Goal: Task Accomplishment & Management: Complete application form

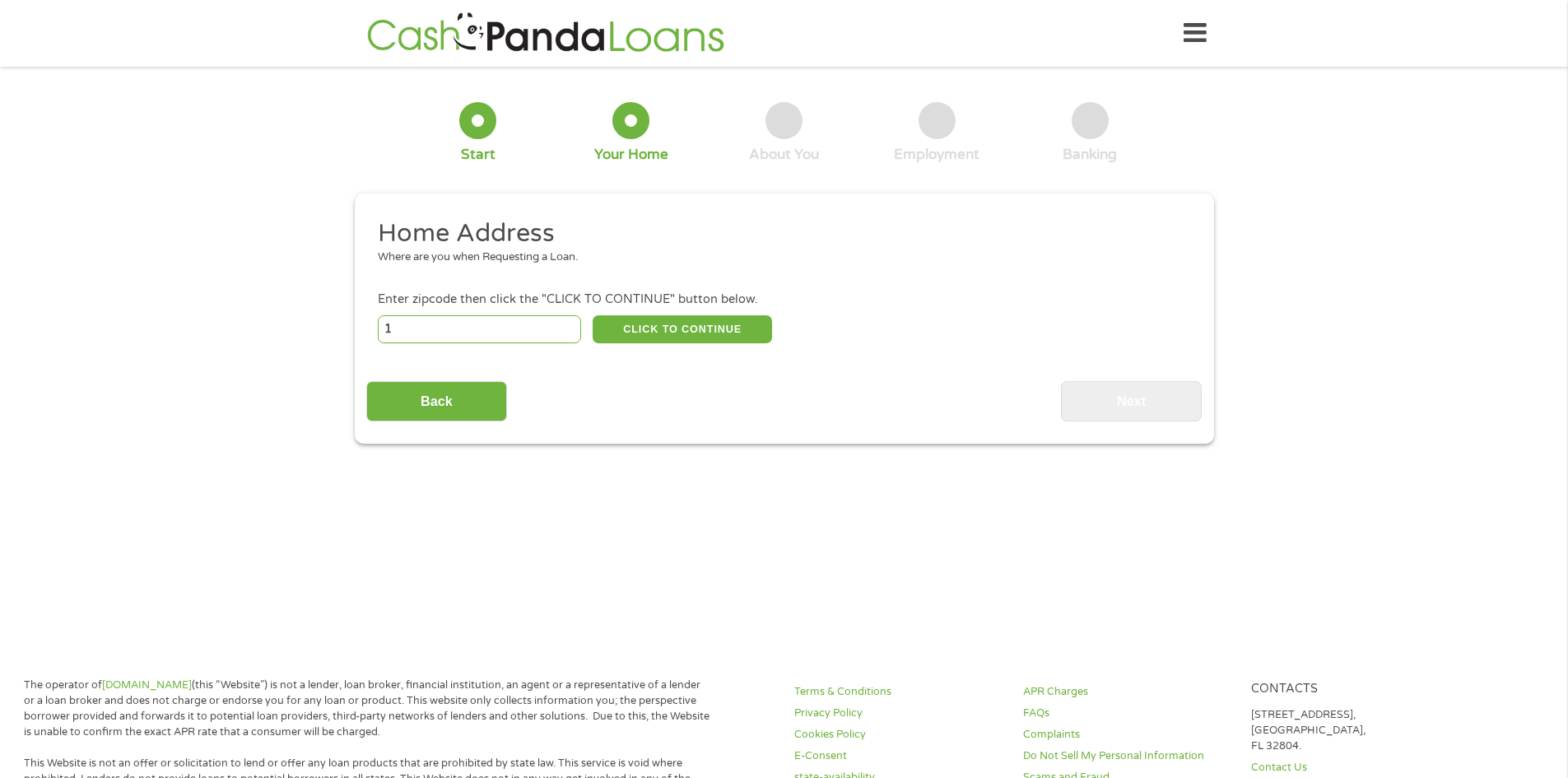
type input "1"
click at [569, 329] on input "1" at bounding box center [479, 330] width 203 height 28
type input "35235"
click at [718, 330] on button "CLICK TO CONTINUE" at bounding box center [683, 330] width 180 height 28
type input "35235"
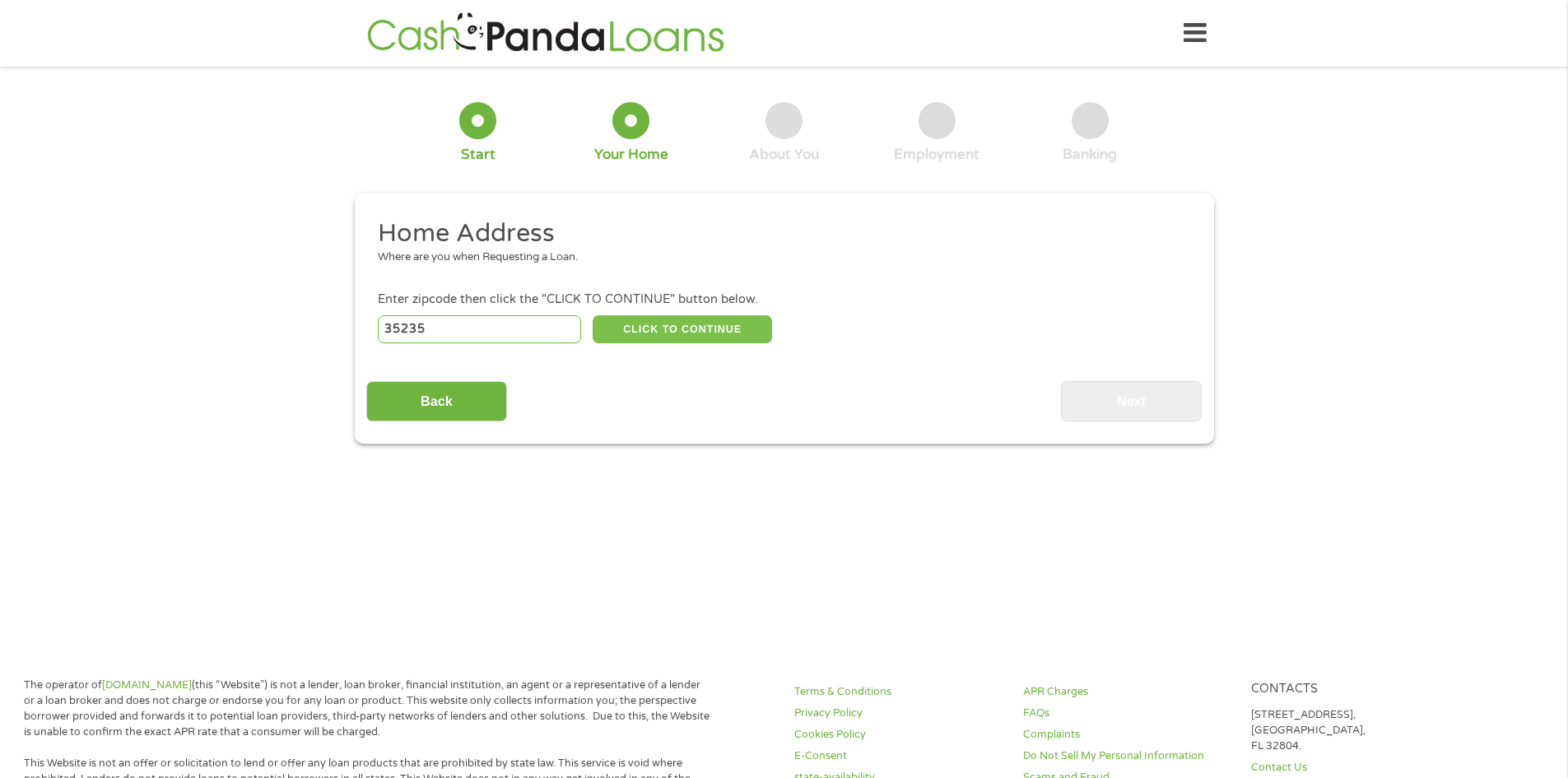
type input "[GEOGRAPHIC_DATA]"
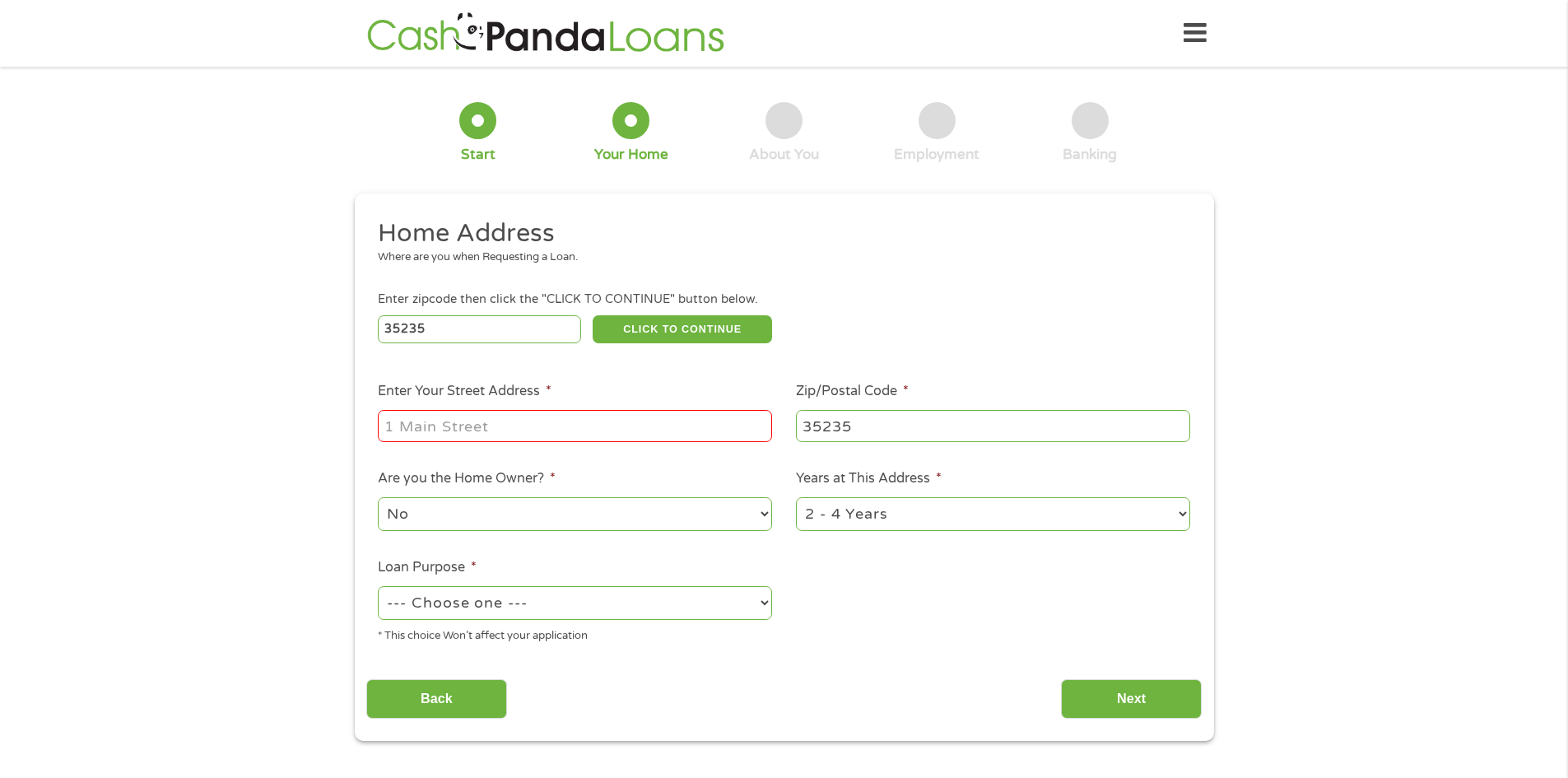
click at [497, 429] on input "Enter Your Street Address *" at bounding box center [574, 425] width 394 height 31
type input "[STREET_ADDRESS]"
select select "60months"
click at [483, 598] on select "--- Choose one --- Pay Bills Debt Consolidation Home Improvement Major Purchase…" at bounding box center [574, 603] width 394 height 34
select select "other"
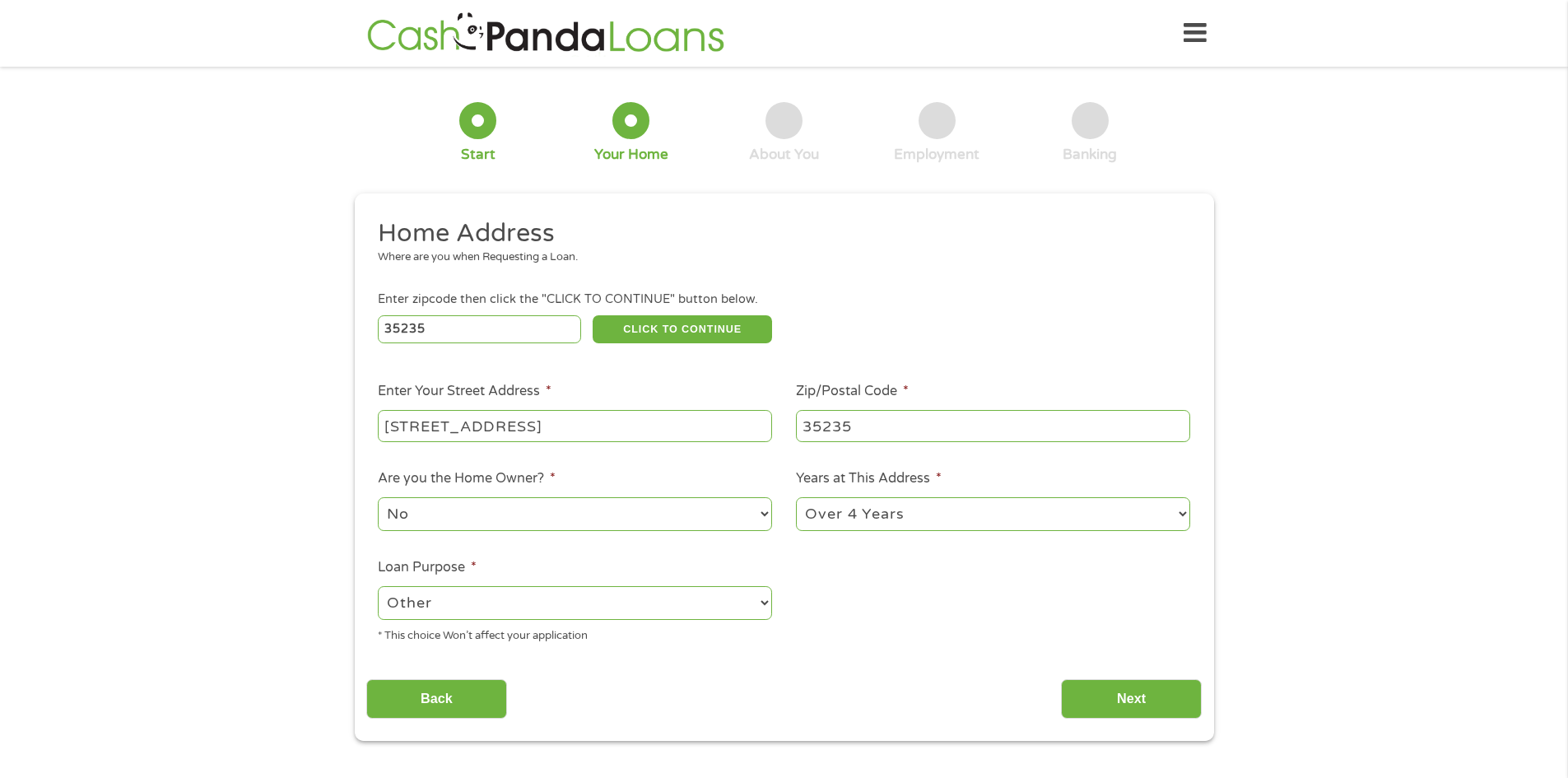
click at [377, 586] on select "--- Choose one --- Pay Bills Debt Consolidation Home Improvement Major Purchase…" at bounding box center [574, 603] width 394 height 34
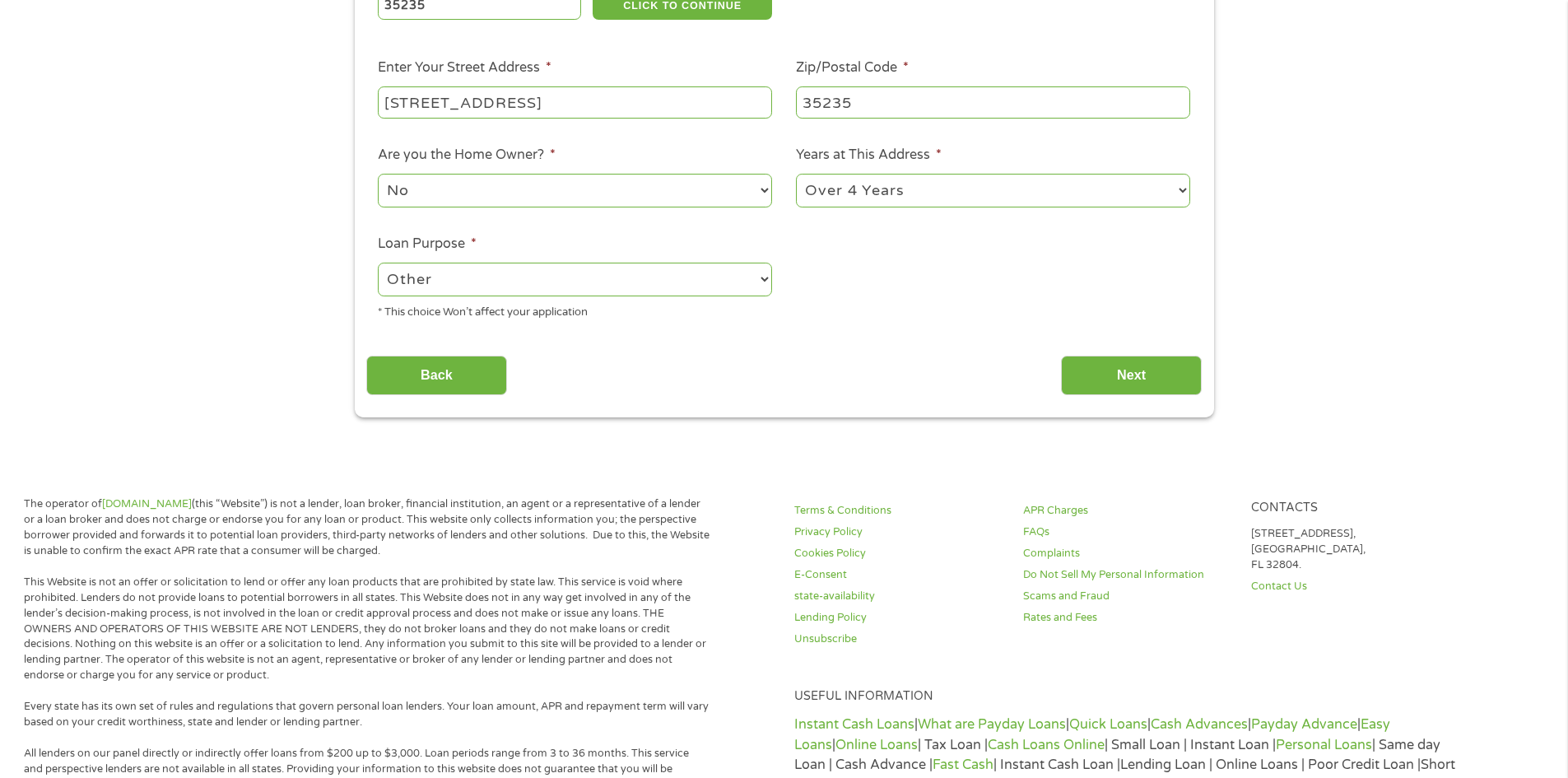
scroll to position [330, 0]
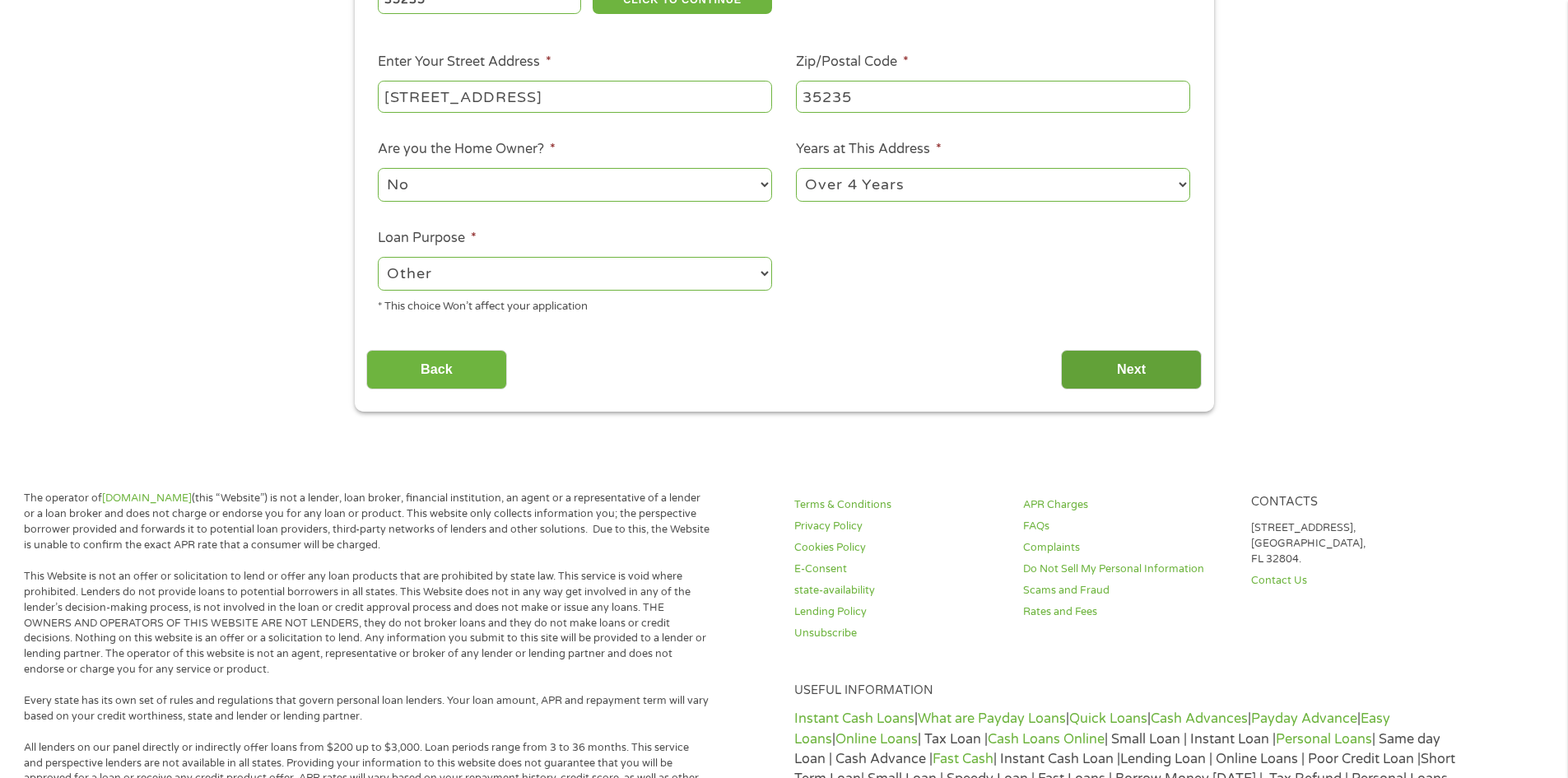
click at [1089, 368] on input "Next" at bounding box center [1132, 370] width 141 height 40
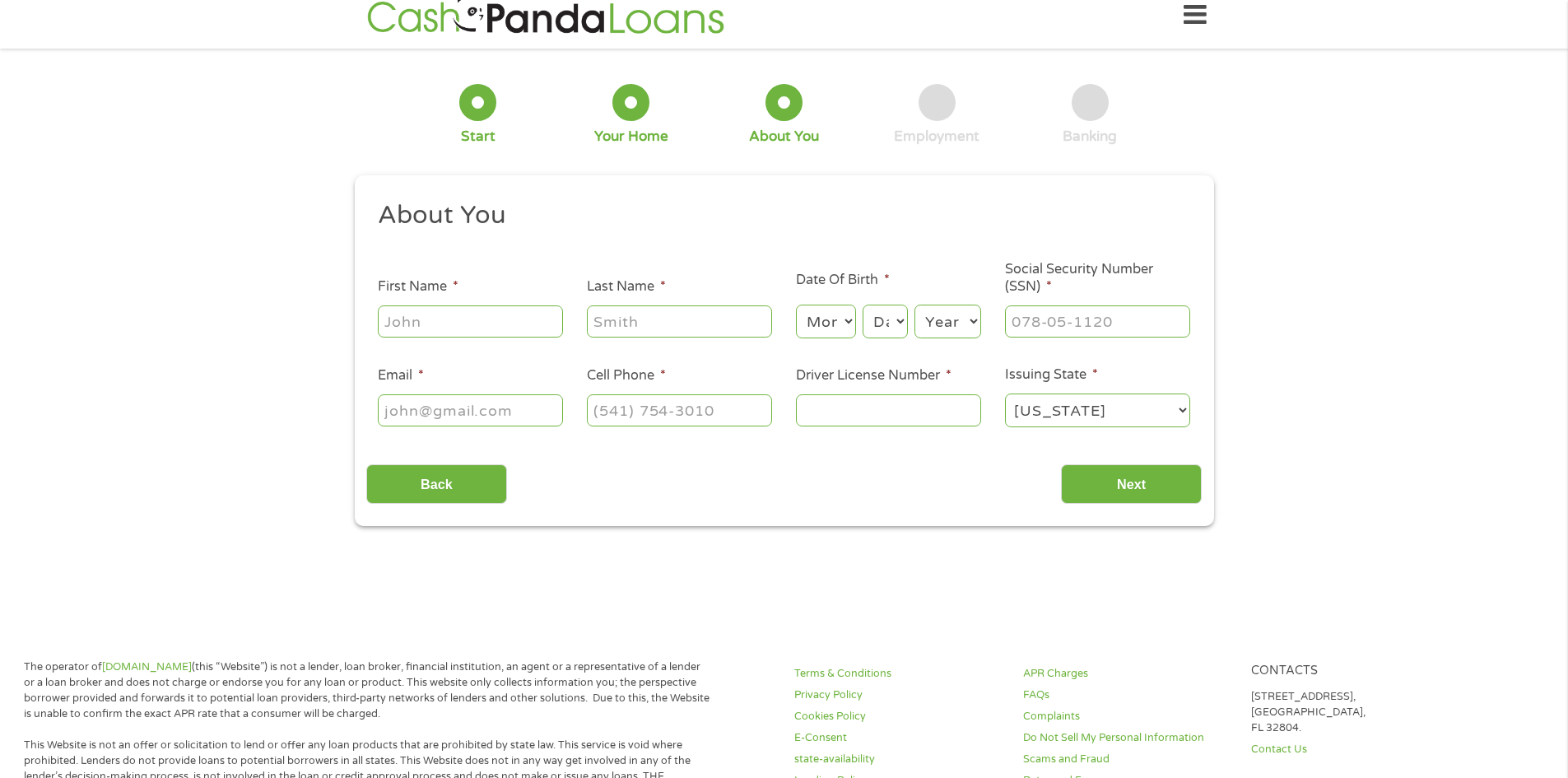
scroll to position [0, 0]
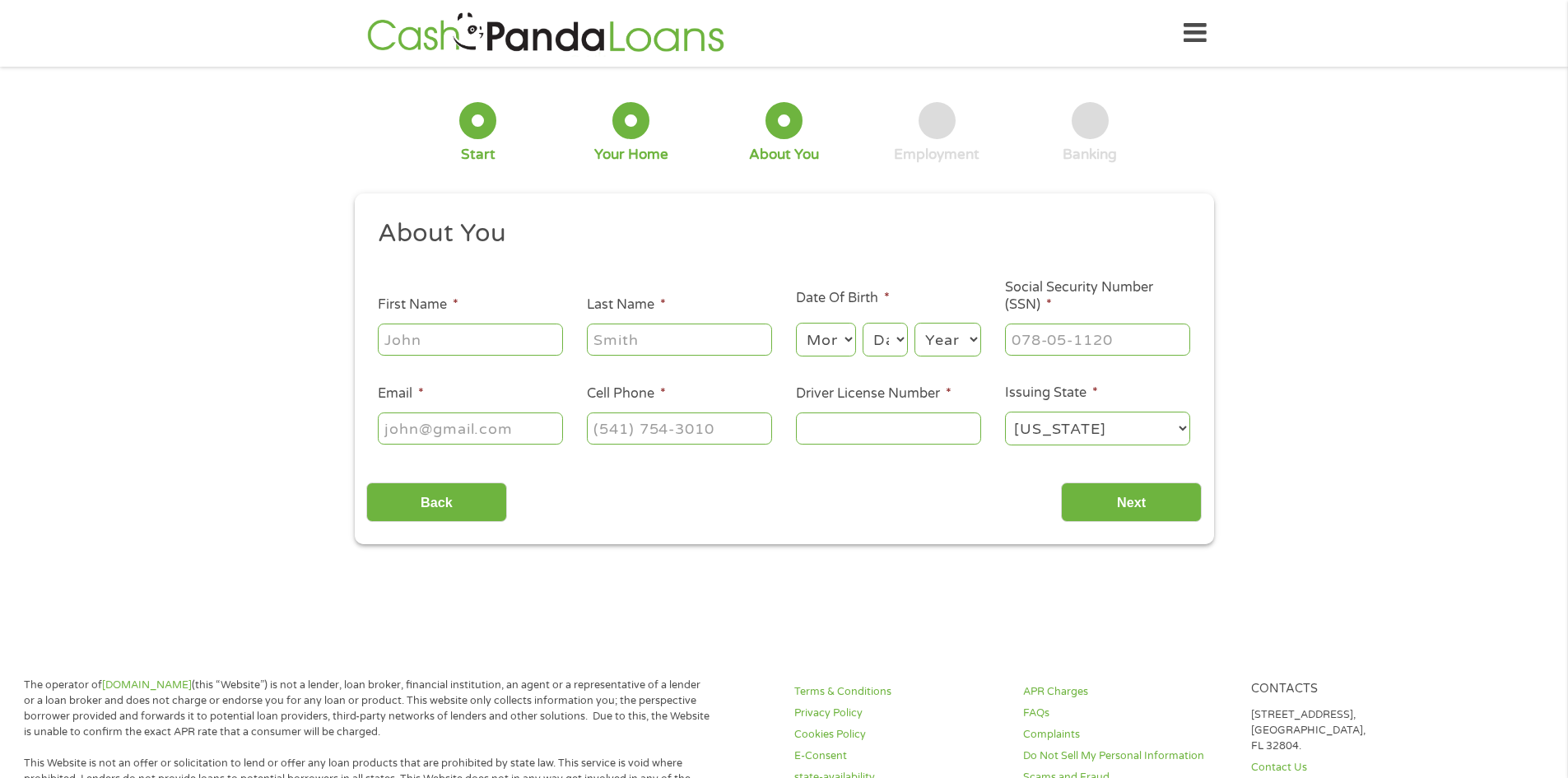
click at [384, 332] on input "First Name *" at bounding box center [470, 338] width 185 height 31
type input "e"
type input "[PERSON_NAME]"
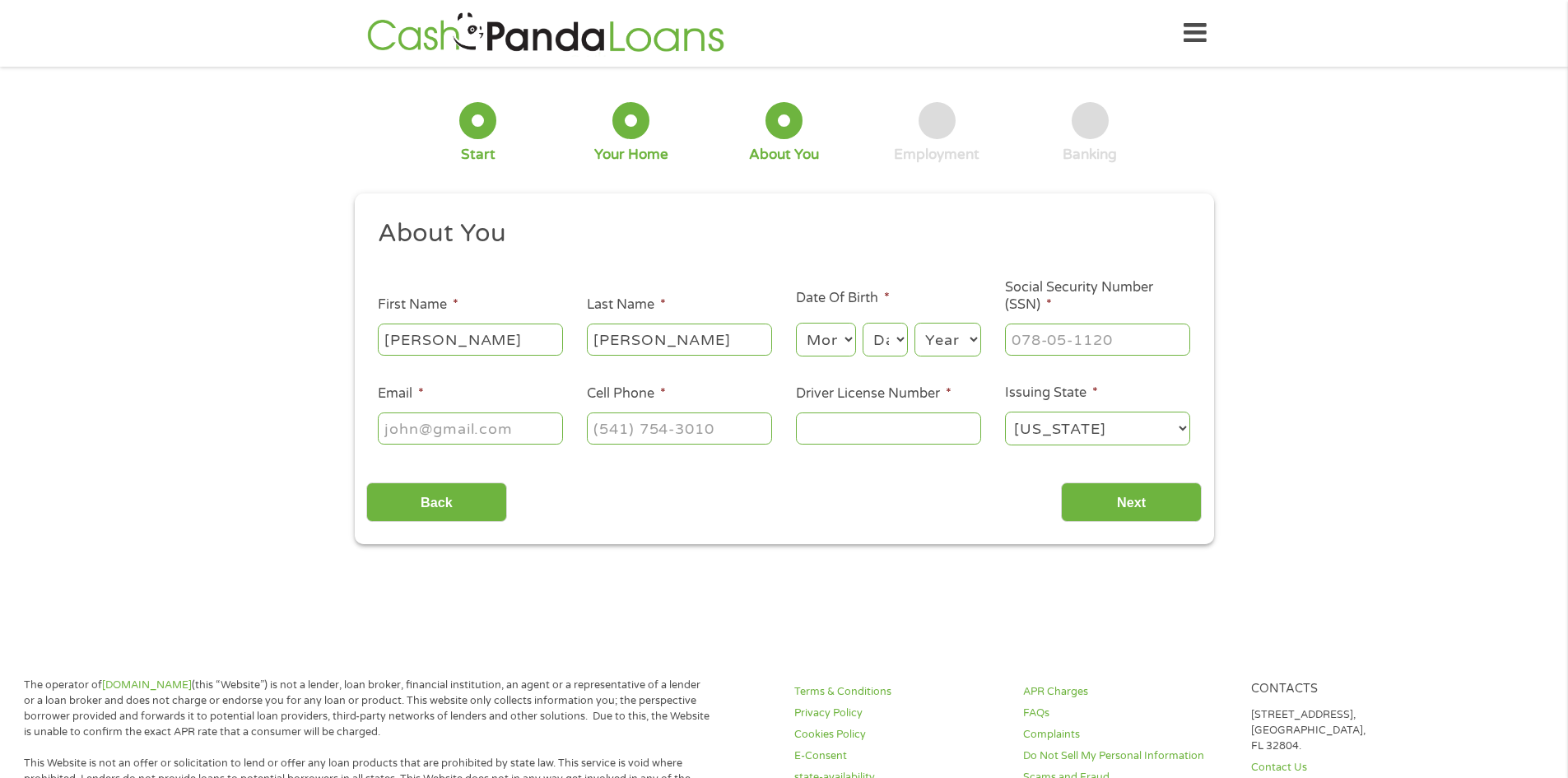
click at [840, 341] on select "Month 1 2 3 4 5 6 7 8 9 10 11 12" at bounding box center [826, 340] width 60 height 34
select select "7"
click at [796, 323] on select "Month 1 2 3 4 5 6 7 8 9 10 11 12" at bounding box center [826, 340] width 60 height 34
click at [897, 344] on select "Day 1 2 3 4 5 6 7 8 9 10 11 12 13 14 15 16 17 18 19 20 21 22 23 24 25 26 27 28 …" at bounding box center [884, 340] width 44 height 34
select select "1"
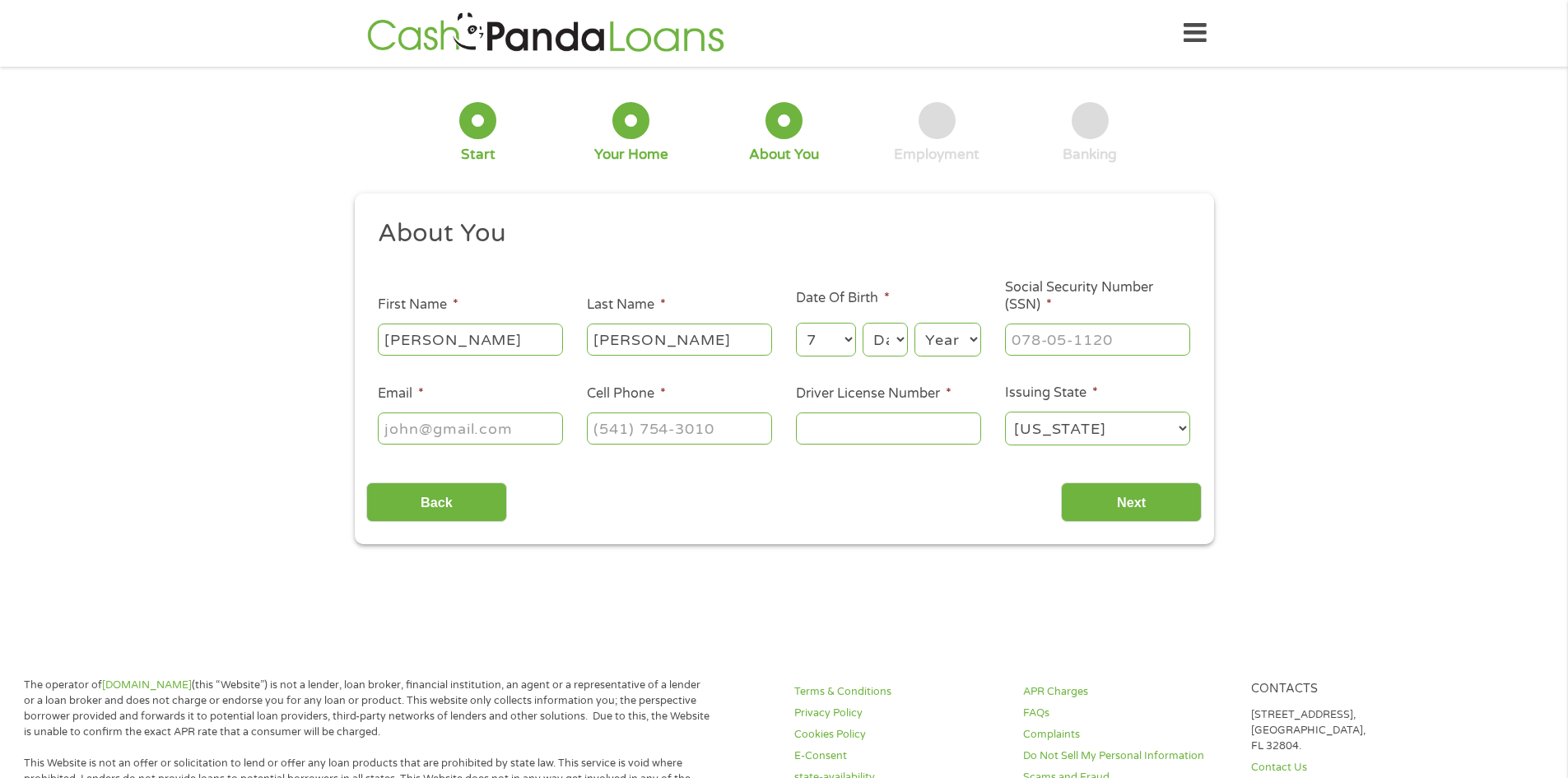
click at [863, 323] on select "Day 1 2 3 4 5 6 7 8 9 10 11 12 13 14 15 16 17 18 19 20 21 22 23 24 25 26 27 28 …" at bounding box center [884, 340] width 44 height 34
click at [949, 345] on select "Year [DATE] 2006 2005 2004 2003 2002 2001 2000 1999 1998 1997 1996 1995 1994 19…" at bounding box center [948, 340] width 67 height 34
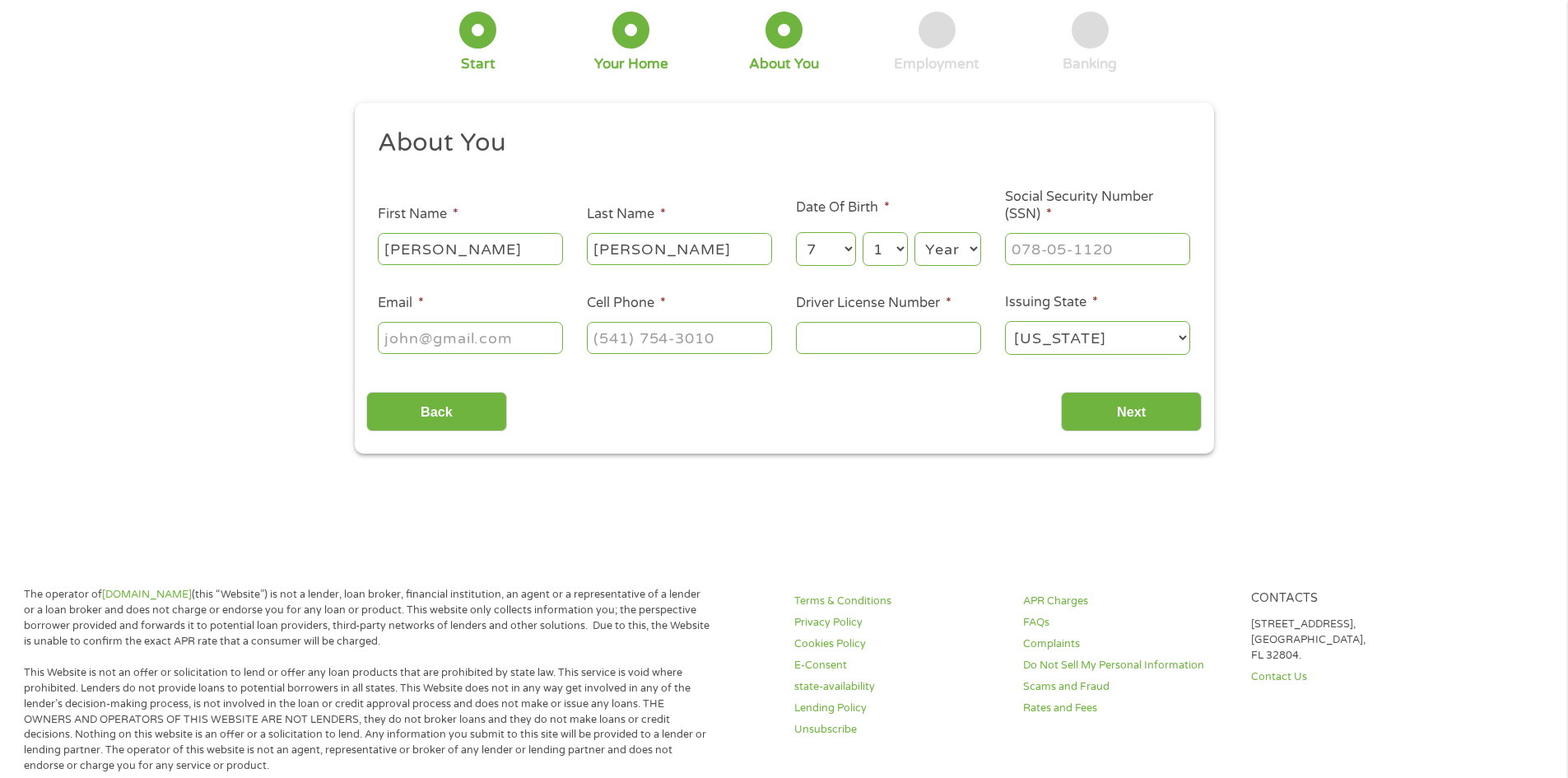
scroll to position [82, 0]
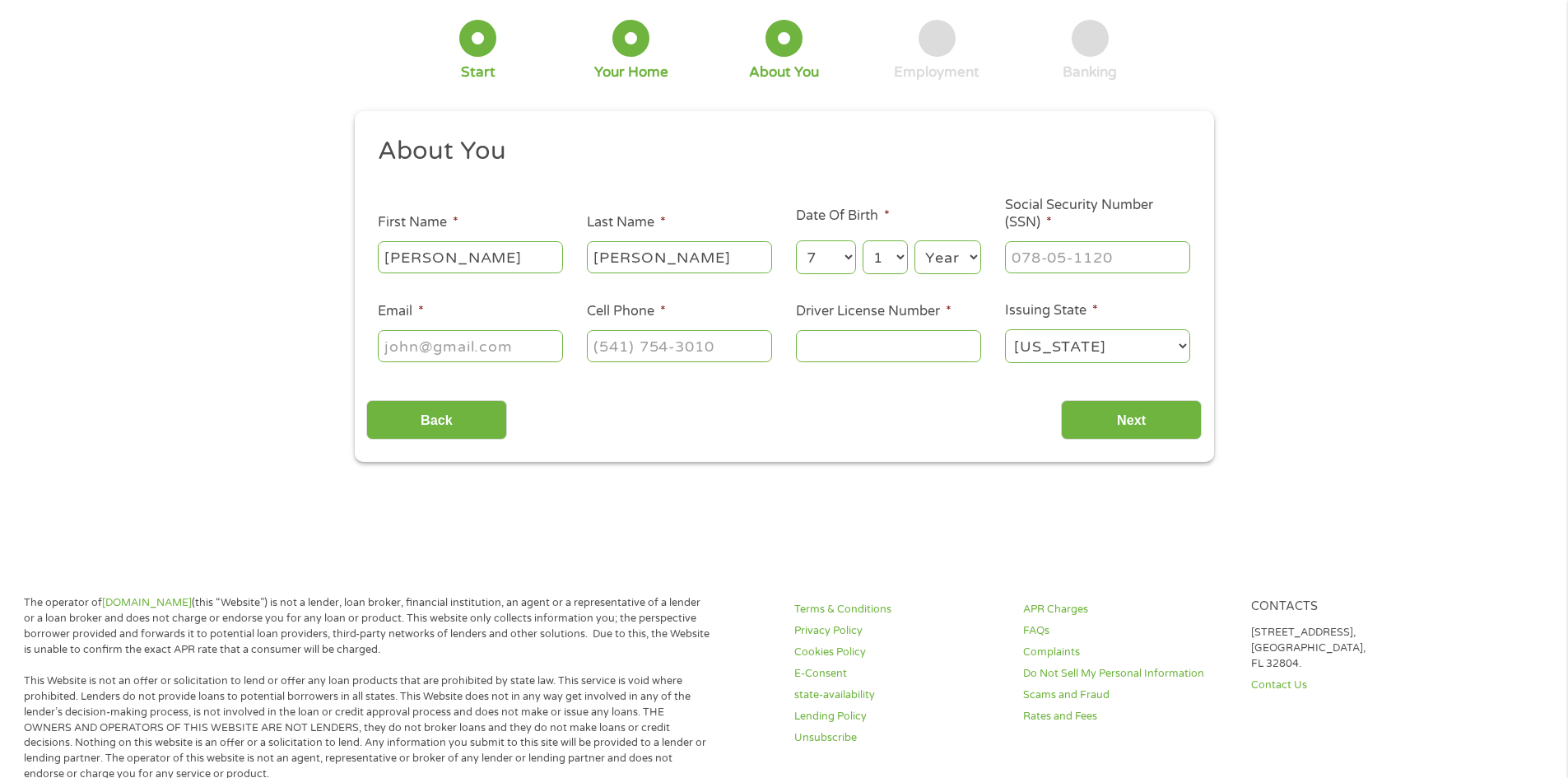
click at [969, 252] on select "Year [DATE] 2006 2005 2004 2003 2002 2001 2000 1999 1998 1997 1996 1995 1994 19…" at bounding box center [948, 257] width 67 height 34
select select "1972"
click at [915, 241] on select "Year [DATE] 2006 2005 2004 2003 2002 2001 2000 1999 1998 1997 1996 1995 1994 19…" at bounding box center [948, 257] width 67 height 34
click at [1056, 246] on input "___-__-____" at bounding box center [1098, 257] width 185 height 31
type input "419-19-8612"
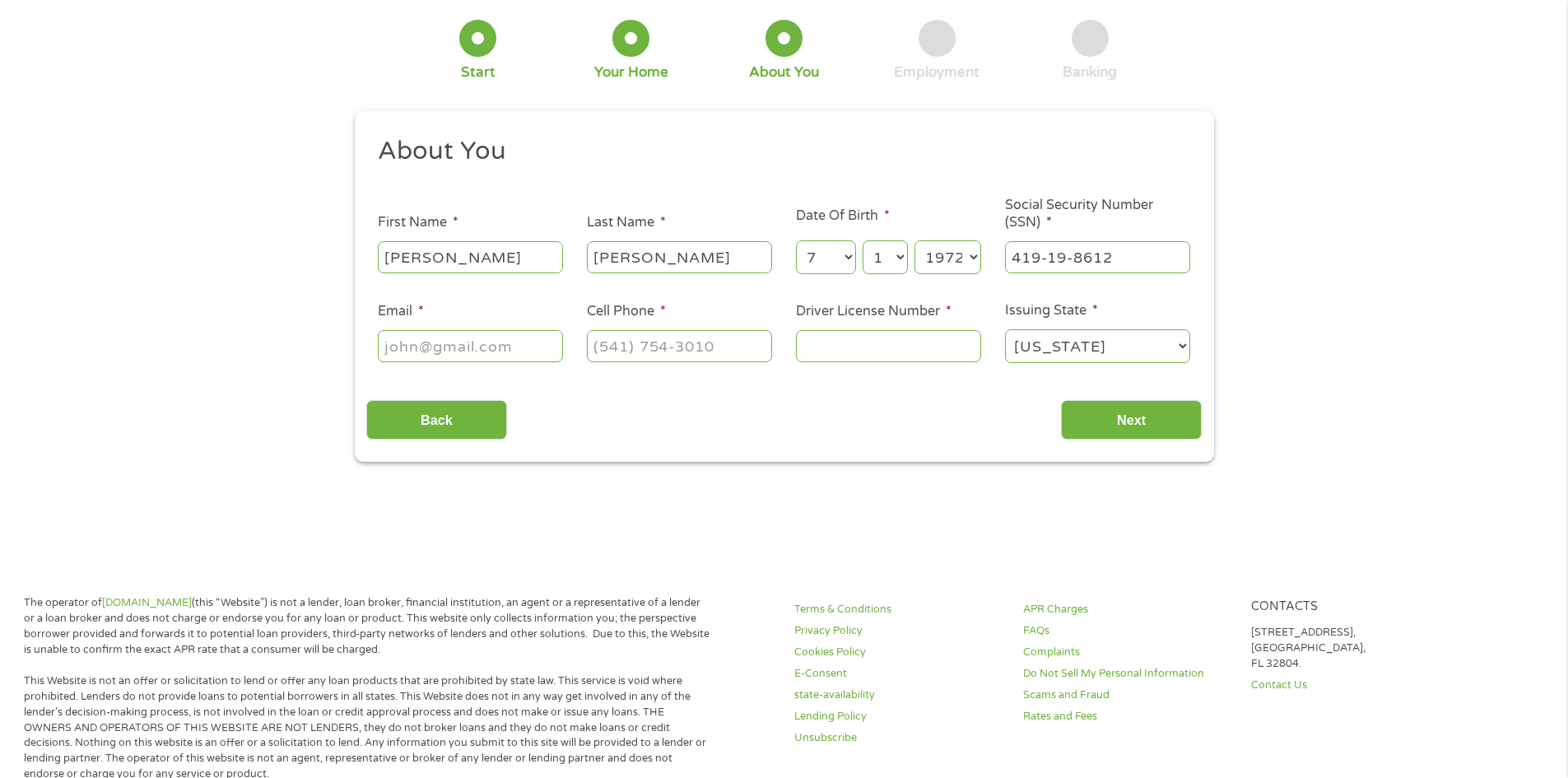
click at [464, 358] on input "Email *" at bounding box center [470, 345] width 185 height 31
type input "[EMAIL_ADDRESS][DOMAIN_NAME]"
click at [623, 340] on input "(___) ___-____" at bounding box center [680, 345] width 185 height 31
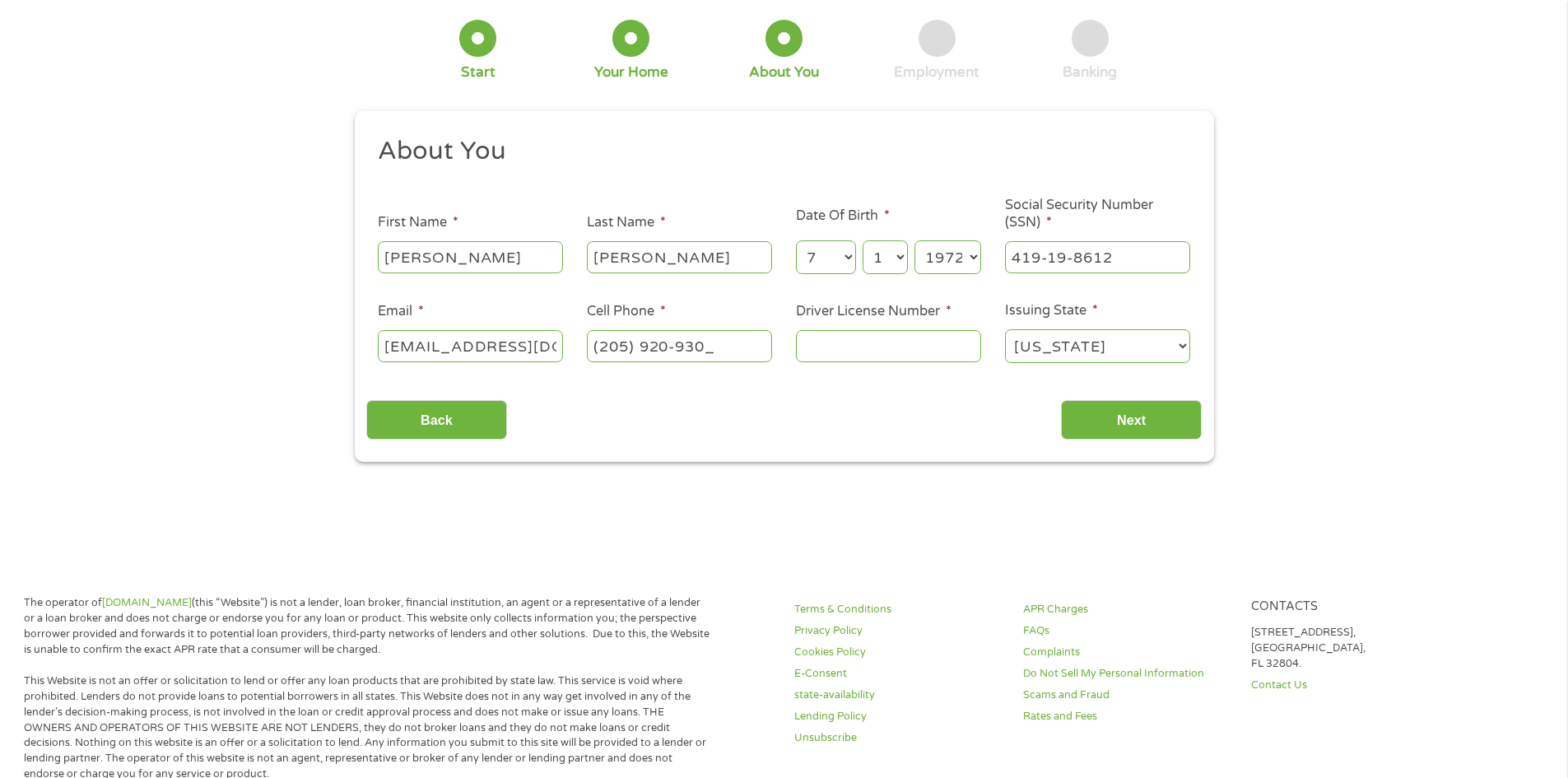
type input "[PHONE_NUMBER]"
click at [948, 341] on input "Driver License Number *" at bounding box center [889, 345] width 185 height 31
type input "5760138"
click at [1194, 430] on input "Next" at bounding box center [1132, 419] width 141 height 40
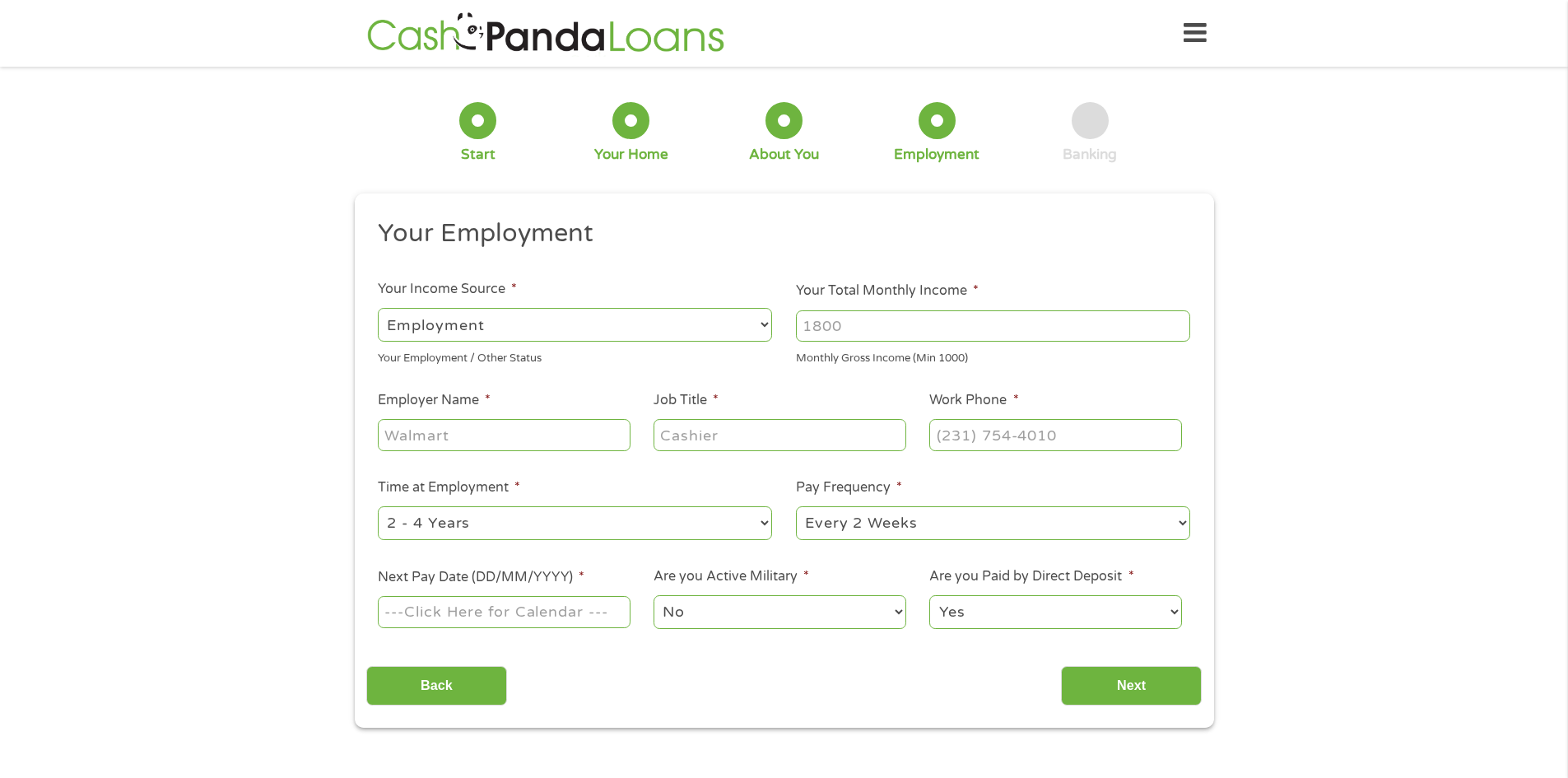
click at [825, 330] on input "Your Total Monthly Income *" at bounding box center [993, 325] width 394 height 31
type input "2388"
click at [469, 443] on input "Employer Name *" at bounding box center [503, 433] width 252 height 31
type input "HABD"
click at [681, 433] on input "Job Title *" at bounding box center [779, 433] width 252 height 31
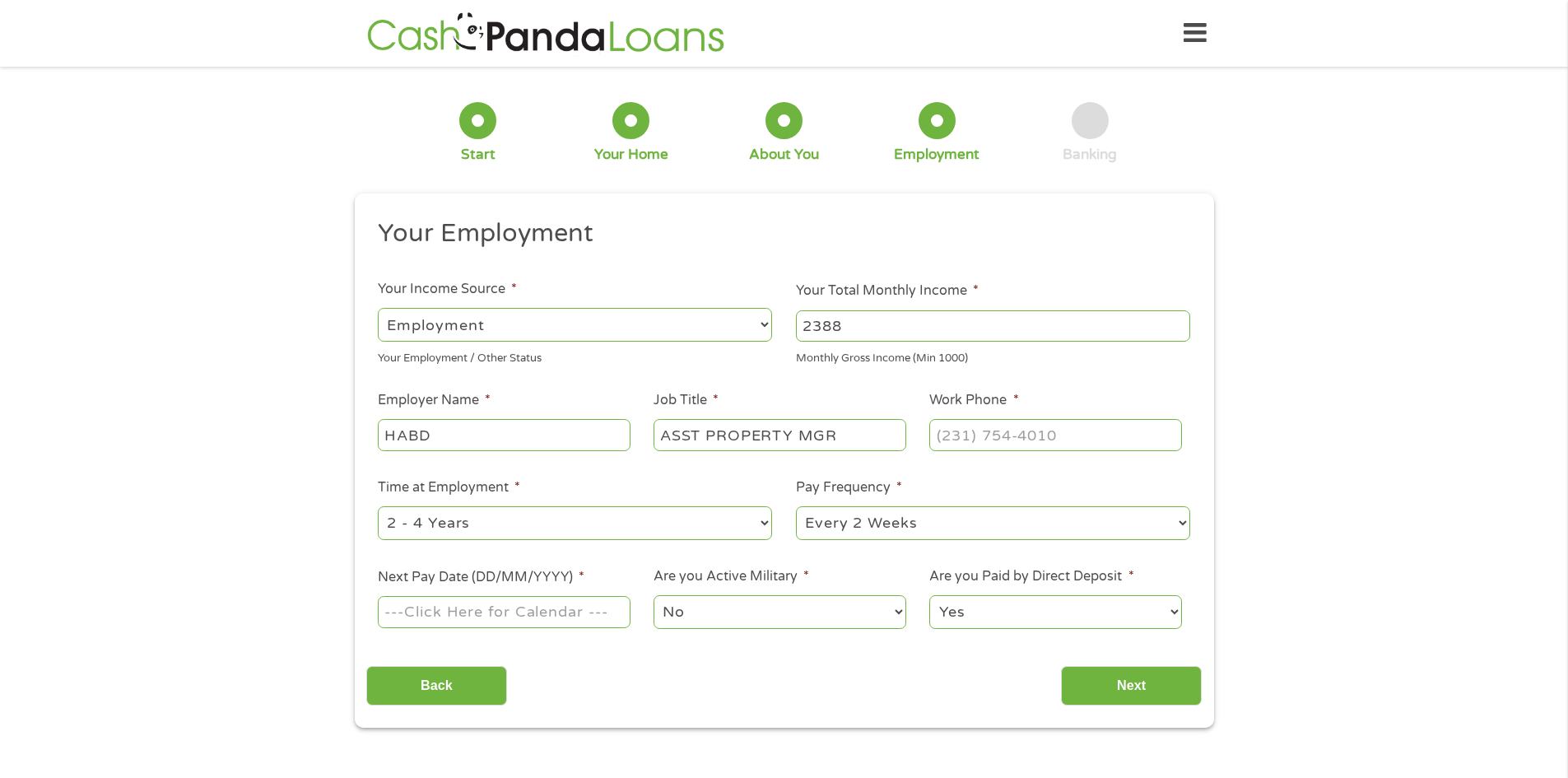
type input "ASST PROPERTY MGR"
click at [952, 425] on input "(___) ___-____" at bounding box center [1055, 433] width 252 height 31
type input "[PHONE_NUMBER]"
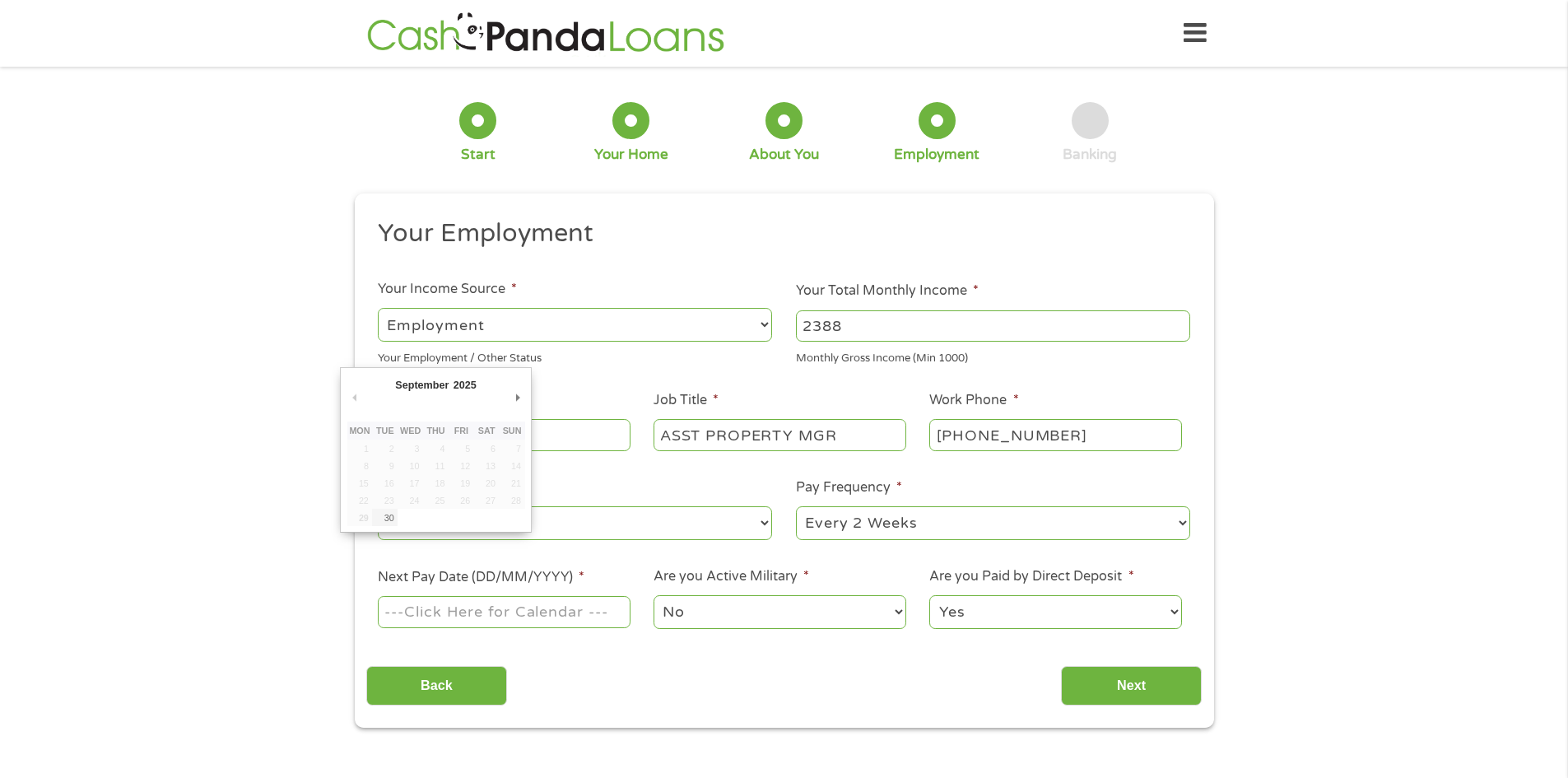
click at [463, 614] on input "Next Pay Date (DD/MM/YYYY) *" at bounding box center [503, 610] width 252 height 31
type input "[DATE]"
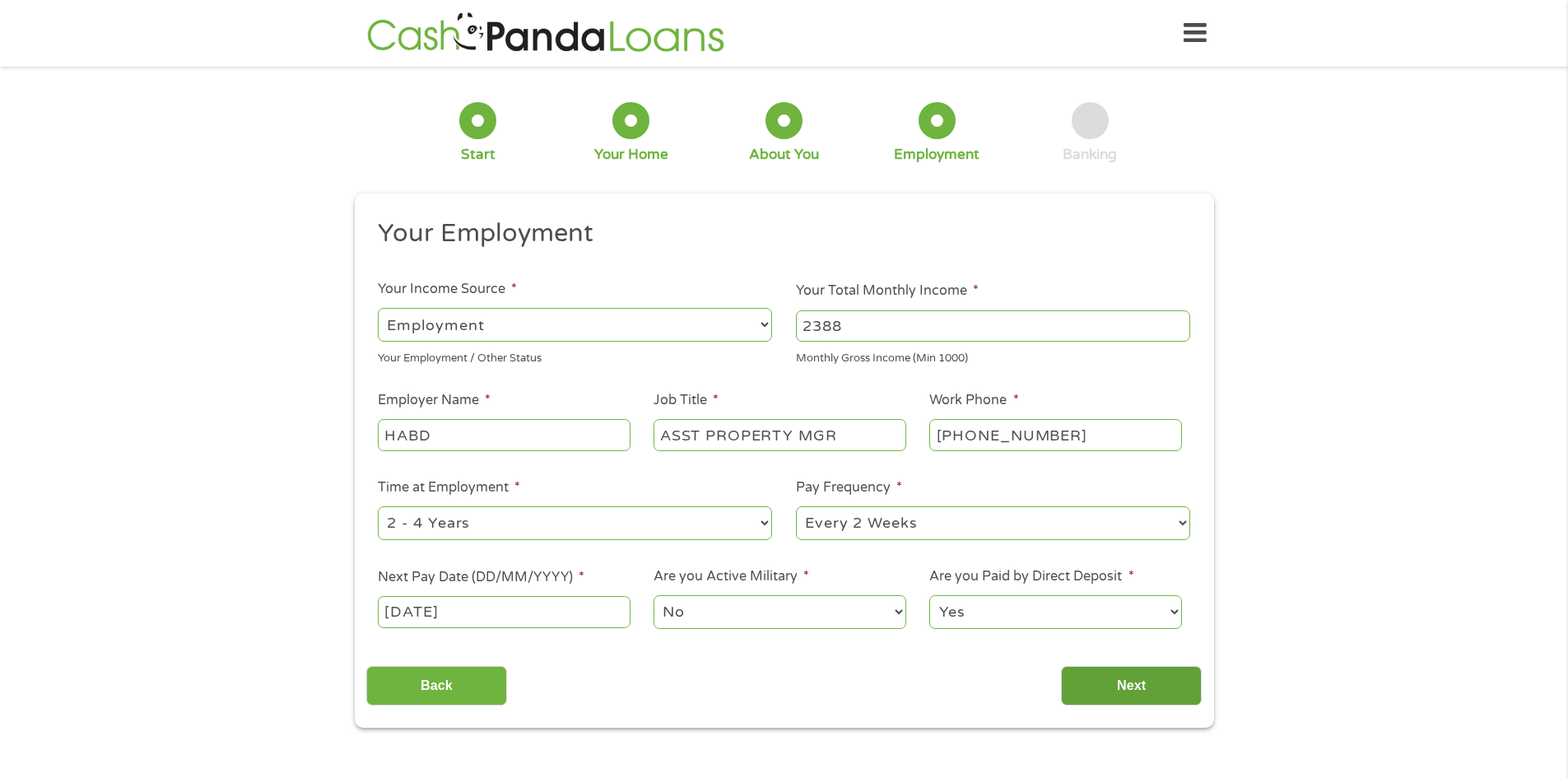
click at [1115, 693] on input "Next" at bounding box center [1132, 685] width 141 height 40
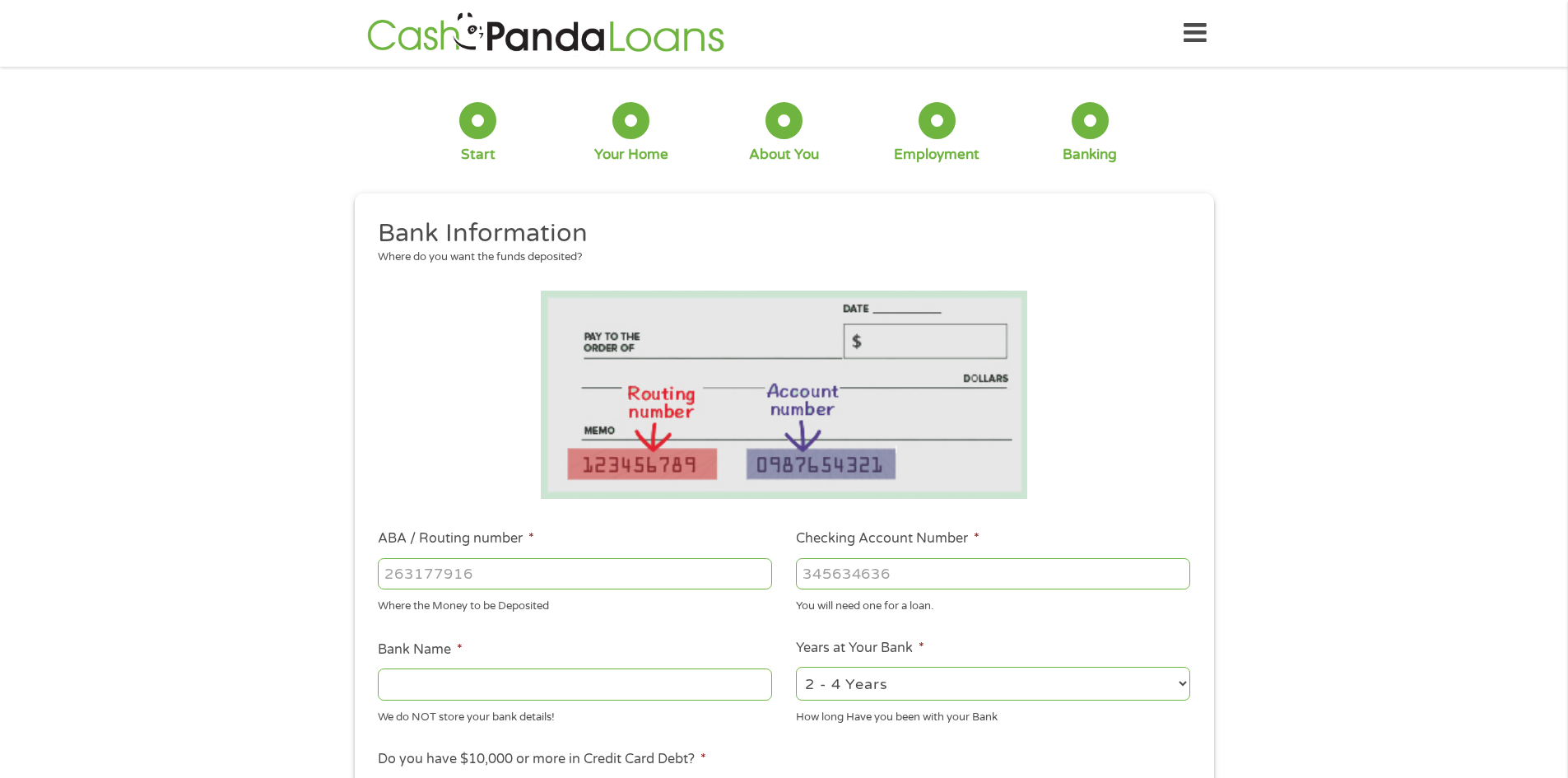
click at [499, 566] on input "ABA / Routing number *" at bounding box center [574, 573] width 394 height 31
click at [925, 567] on input "Checking Account Number *" at bounding box center [993, 573] width 394 height 31
type input "1250005491"
click at [650, 565] on input "ABA / Routing number *" at bounding box center [574, 573] width 394 height 31
type input "061010220"
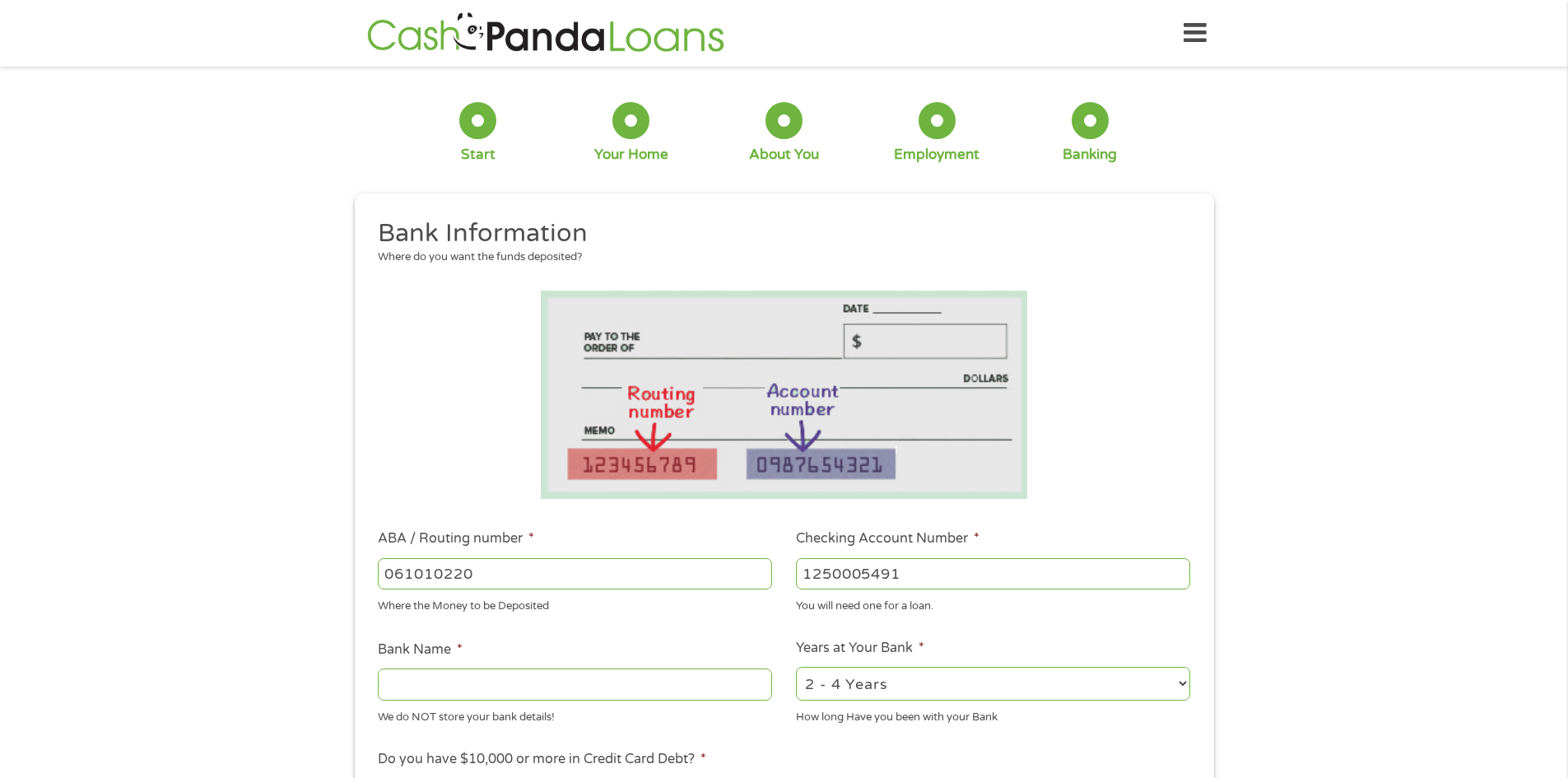
type input "CITIZENS TRUST BANK"
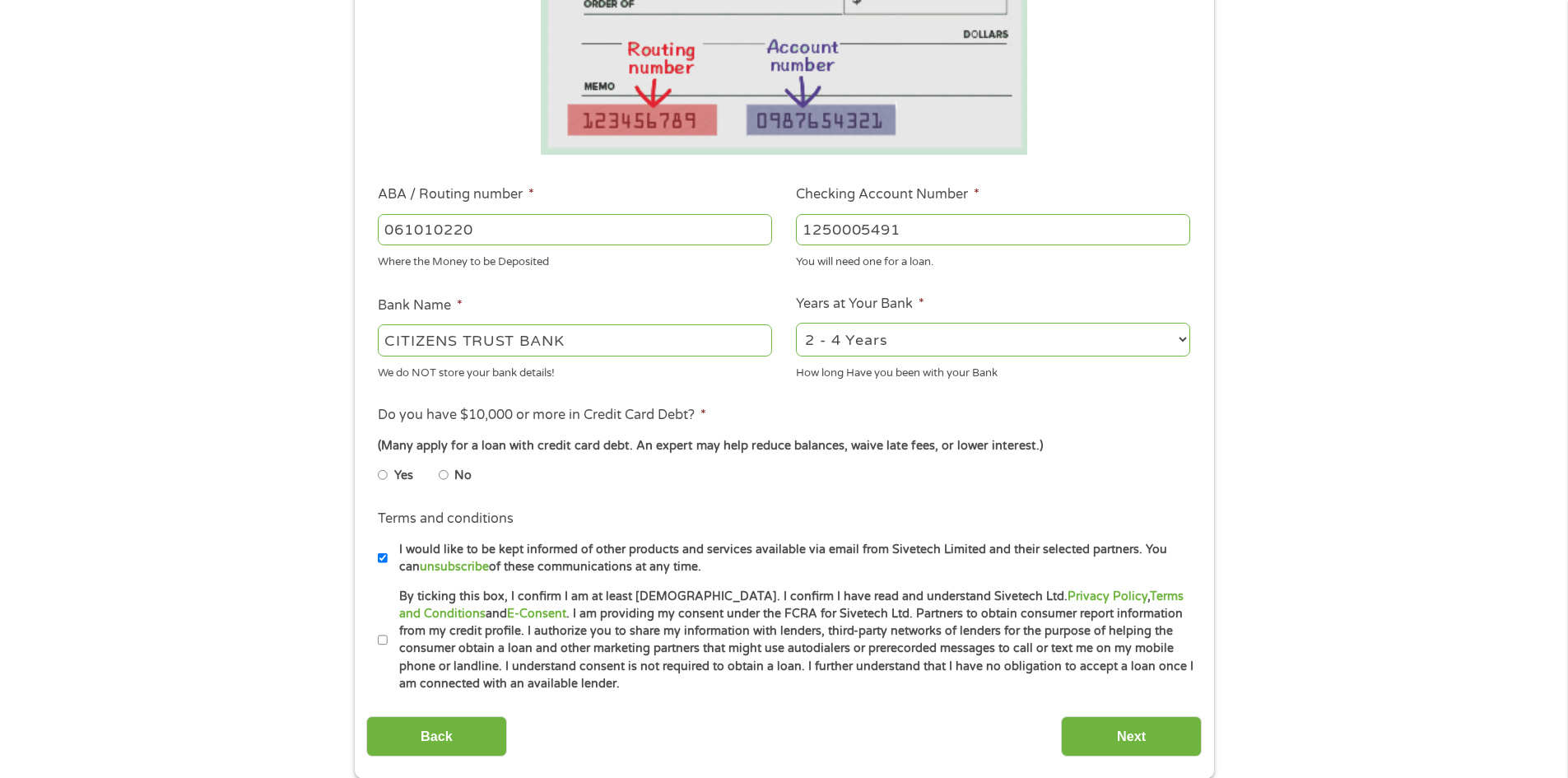
scroll to position [493, 0]
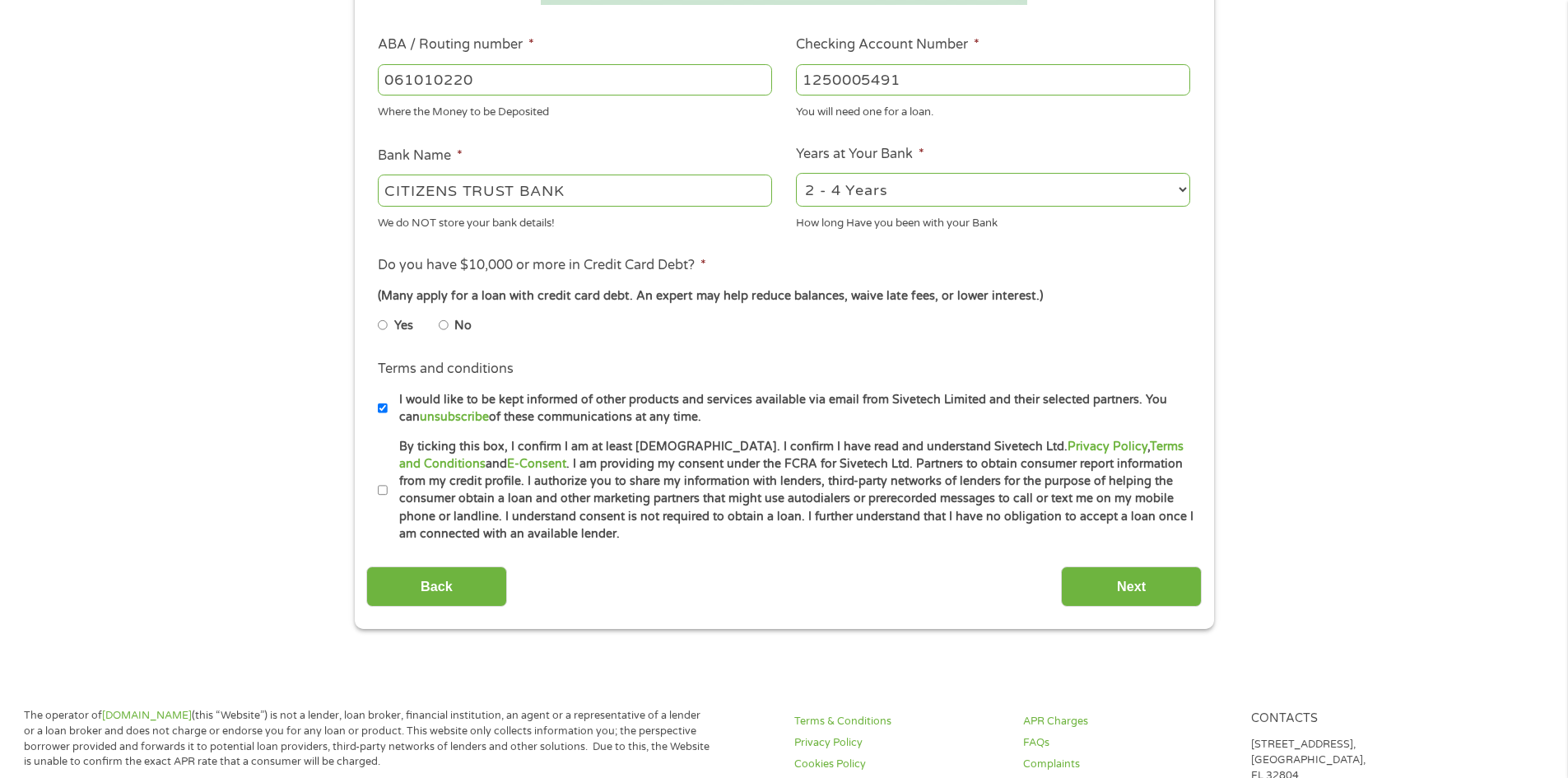
type input "061010220"
click at [441, 327] on input "No" at bounding box center [443, 325] width 10 height 26
radio input "true"
click at [377, 492] on input "By ticking this box, I confirm I am at least [DEMOGRAPHIC_DATA]. I confirm I ha…" at bounding box center [382, 491] width 10 height 26
checkbox input "true"
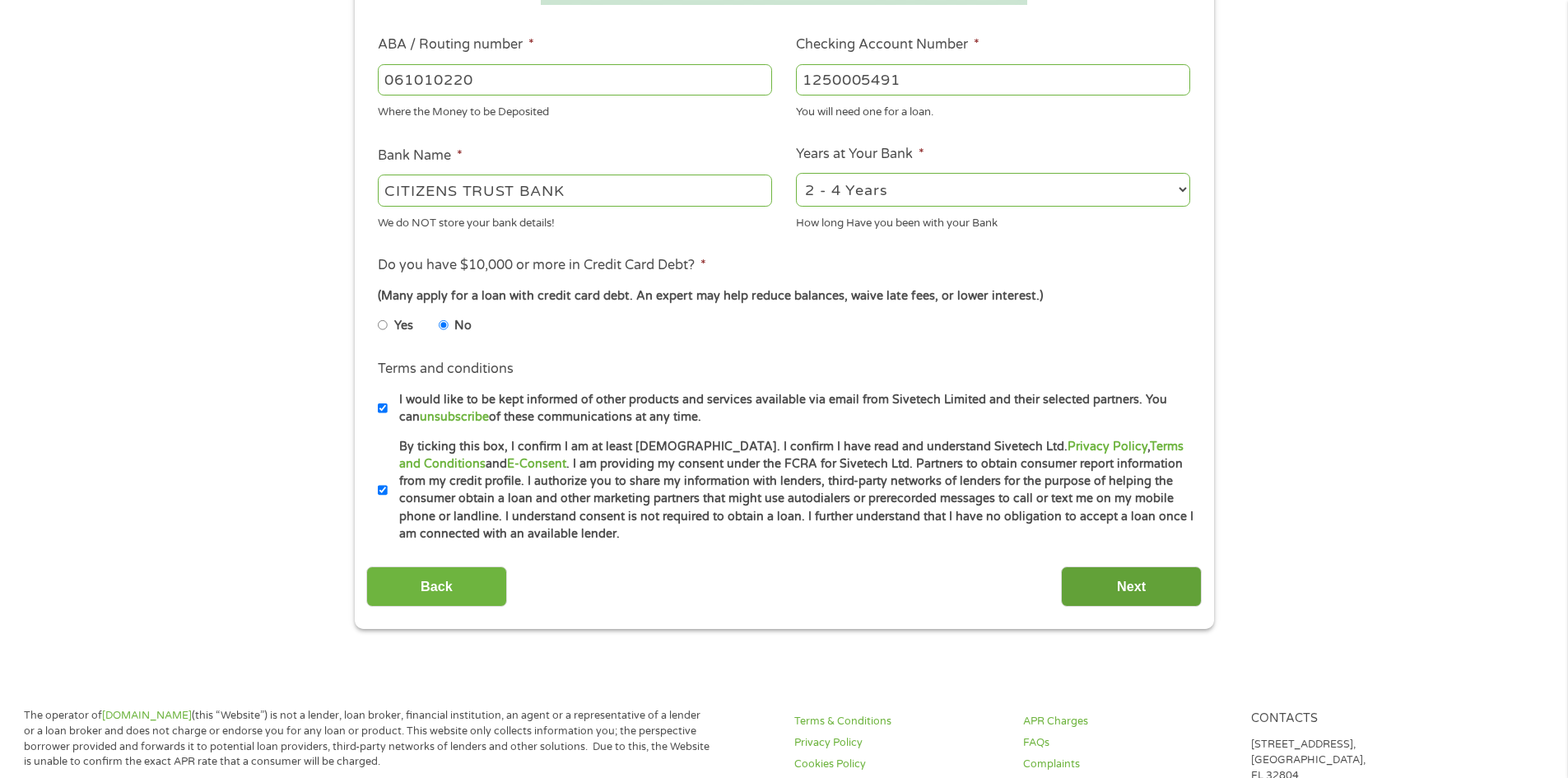
click at [1165, 592] on input "Next" at bounding box center [1132, 586] width 141 height 40
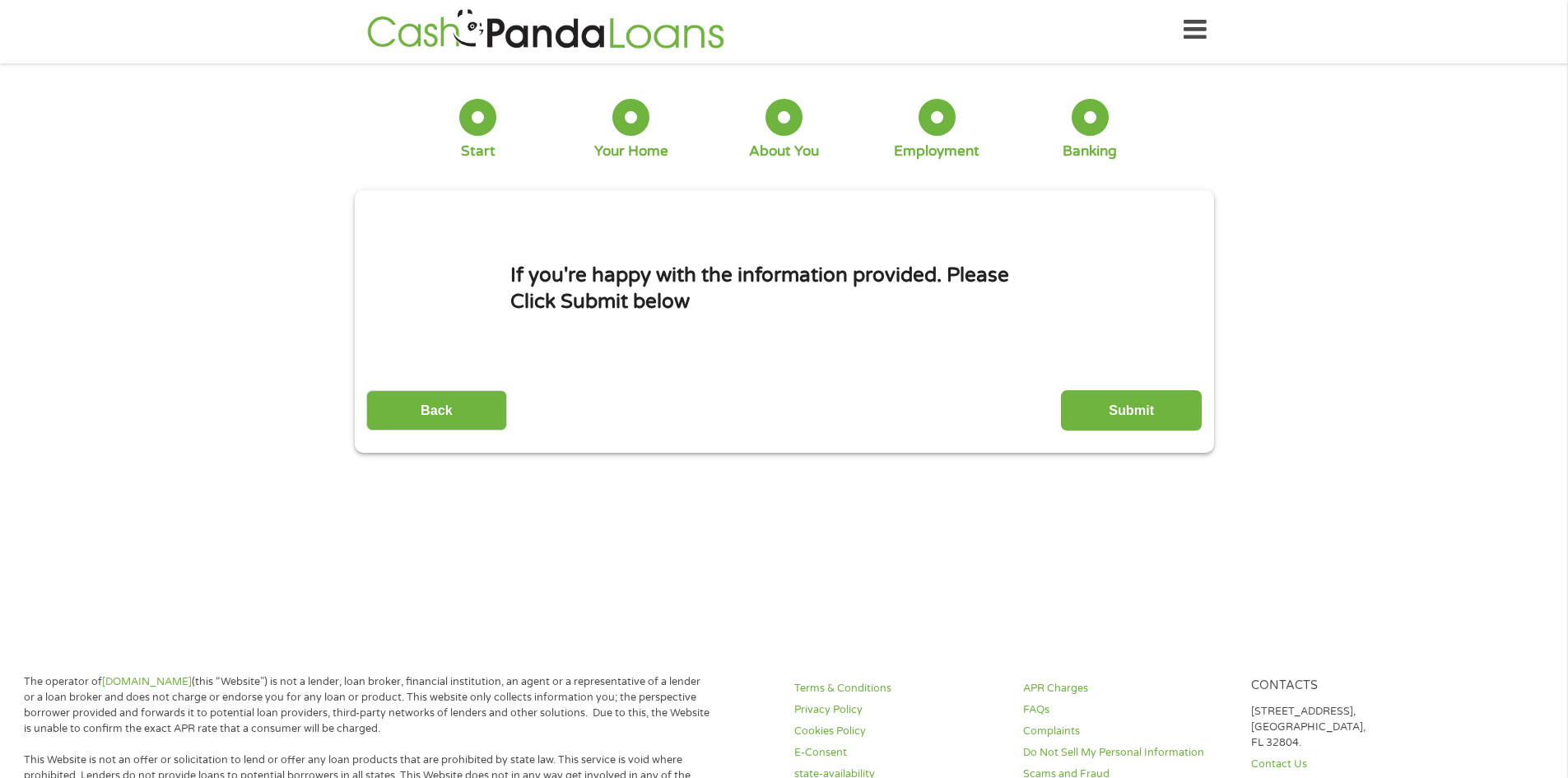
scroll to position [0, 0]
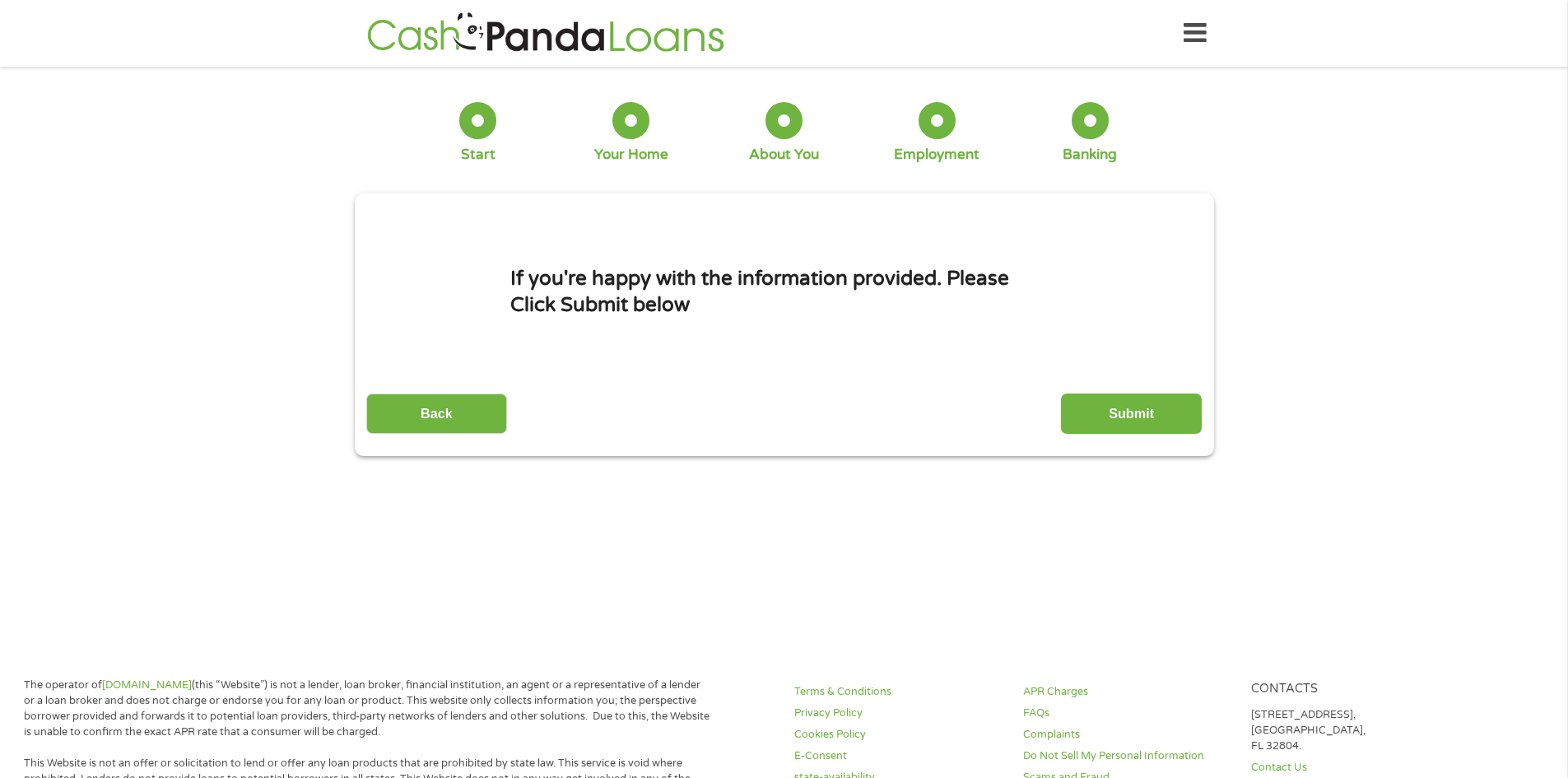
click at [1105, 411] on input "Submit" at bounding box center [1132, 413] width 141 height 40
